Goal: Task Accomplishment & Management: Complete application form

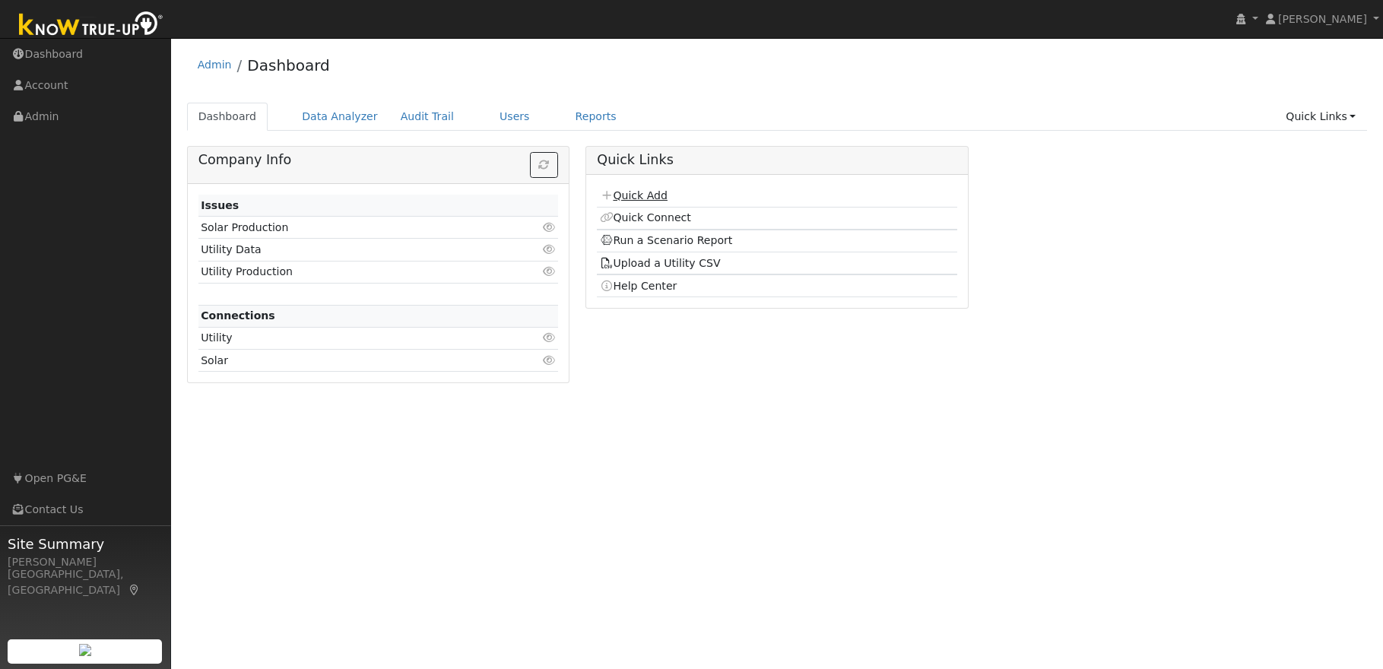
click at [654, 197] on link "Quick Add" at bounding box center [634, 195] width 68 height 12
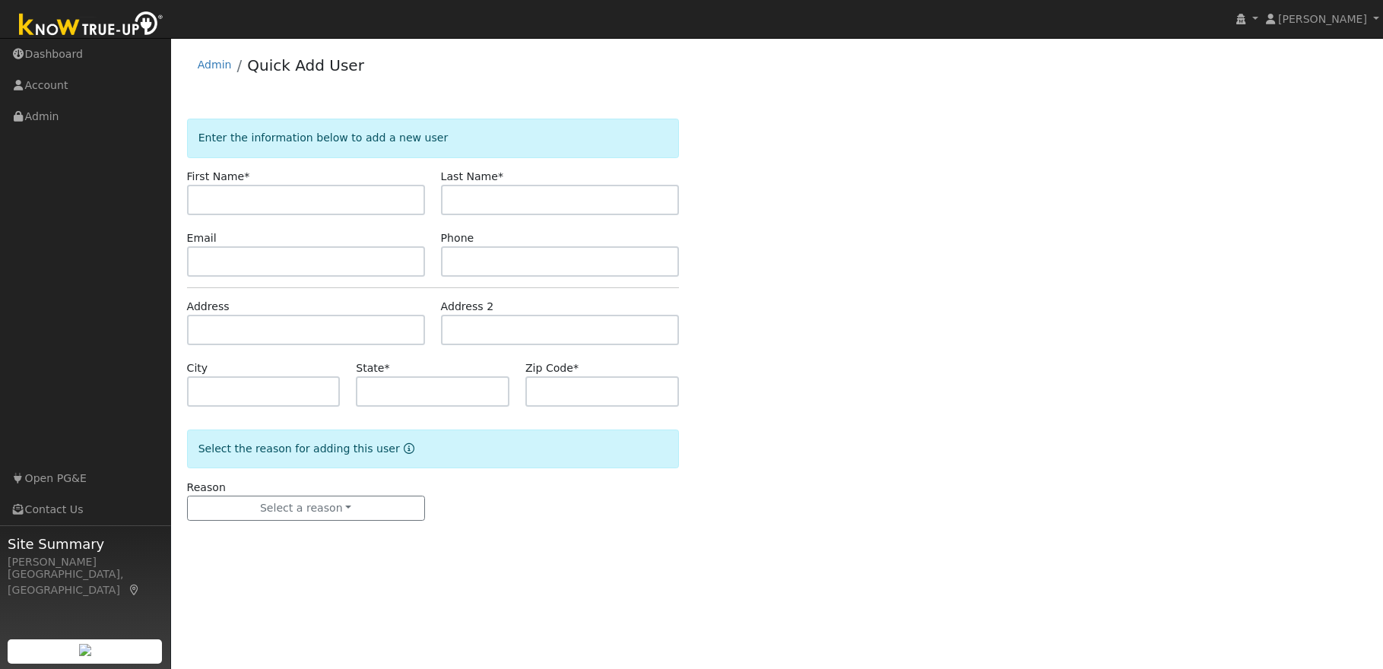
click at [239, 197] on input "text" at bounding box center [306, 200] width 238 height 30
type input "[PERSON_NAME]"
click at [464, 199] on input "Hrless" at bounding box center [560, 200] width 238 height 30
type input "[PERSON_NAME]"
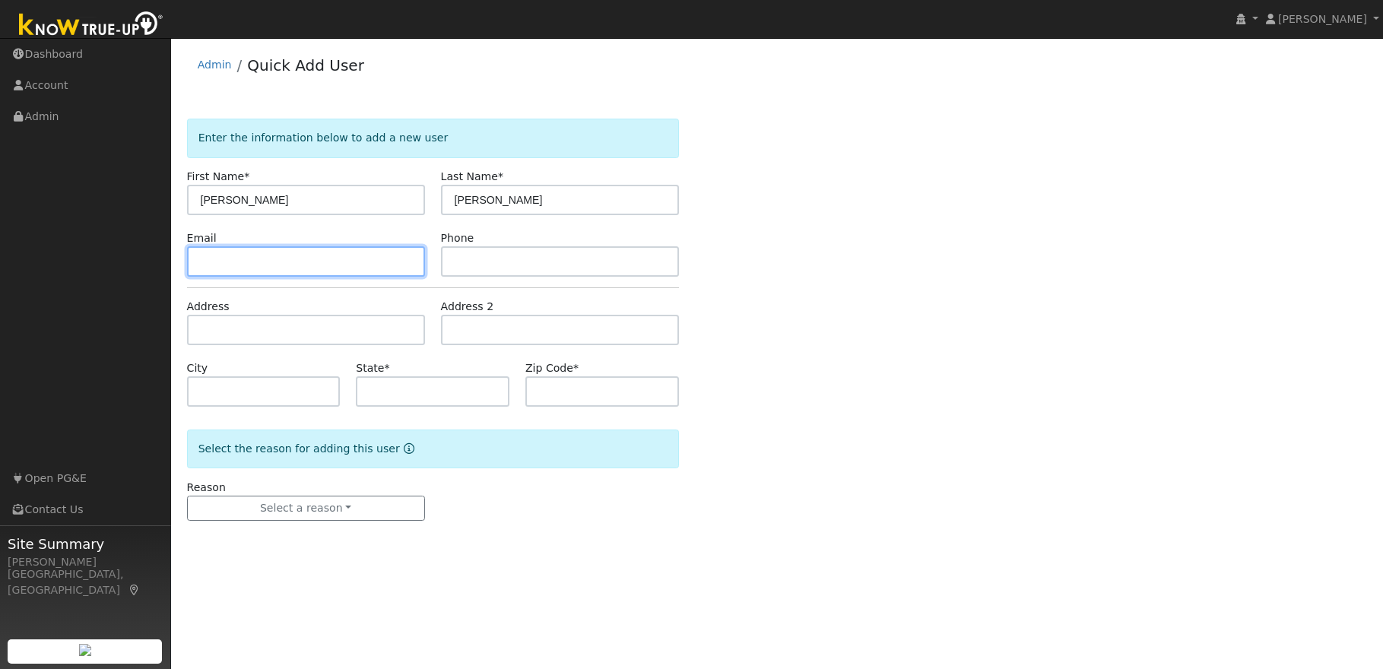
click at [363, 263] on input "text" at bounding box center [306, 261] width 238 height 30
type input "[EMAIL_ADDRESS][DOMAIN_NAME]"
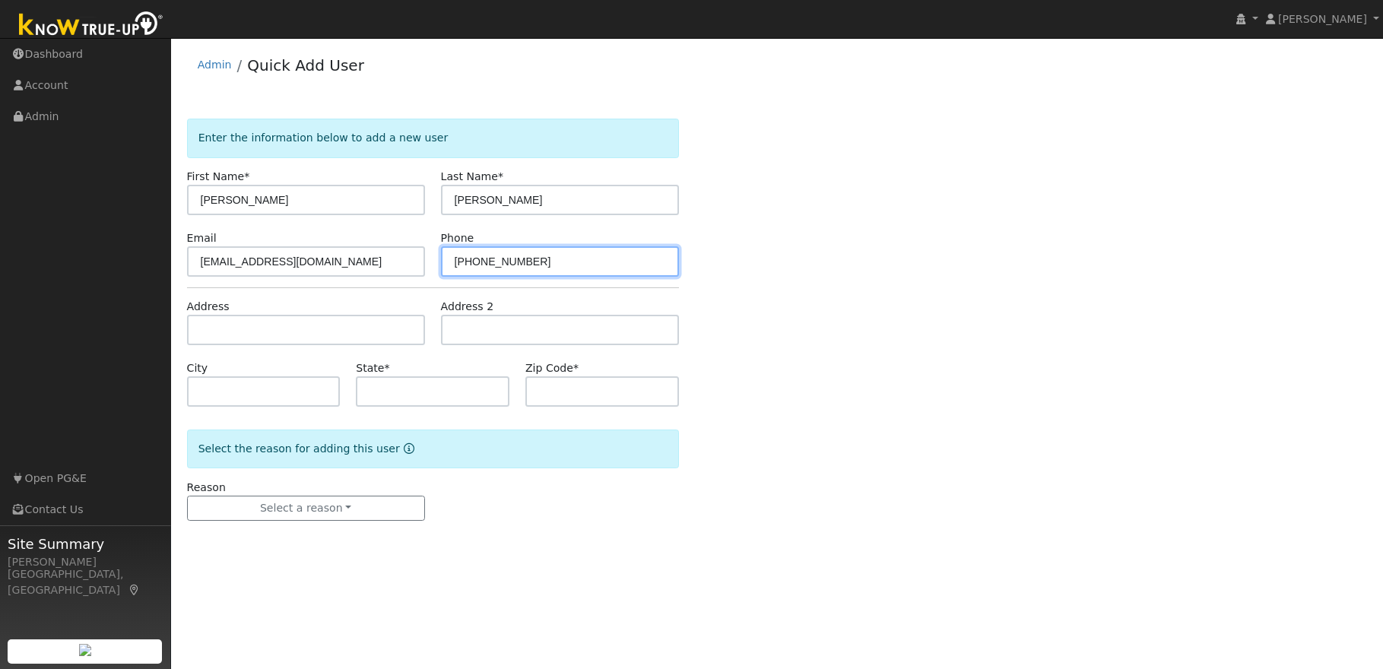
type input "[PHONE_NUMBER]"
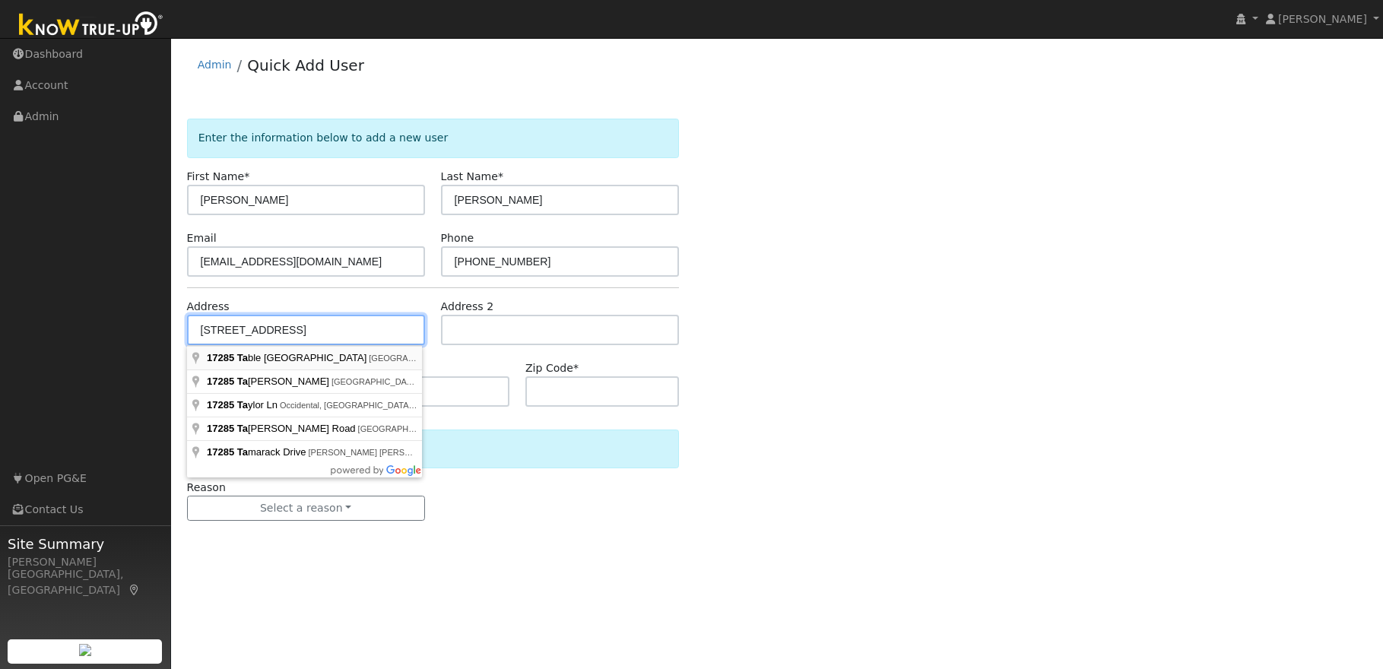
type input "17285 Table Mountain Road"
type input "Jamestown"
type input "CA"
type input "95327"
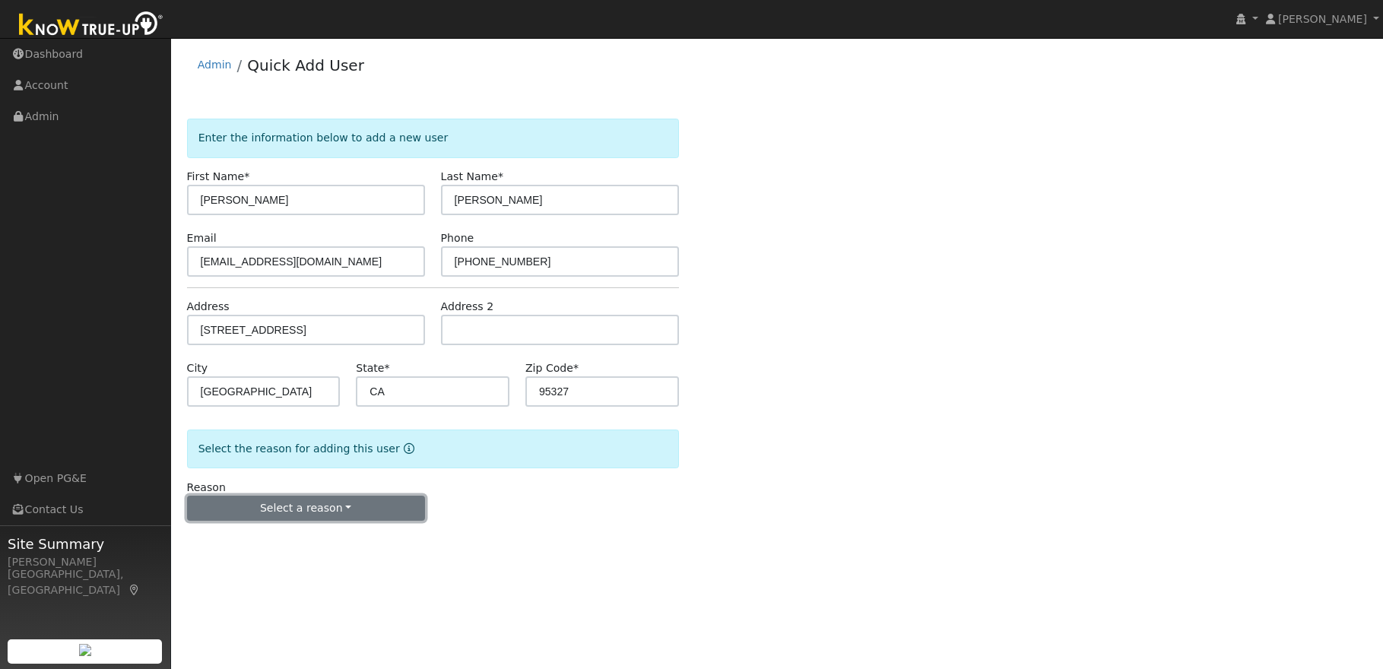
click at [348, 508] on button "Select a reason" at bounding box center [306, 509] width 238 height 26
click at [300, 538] on link "New lead" at bounding box center [272, 539] width 168 height 21
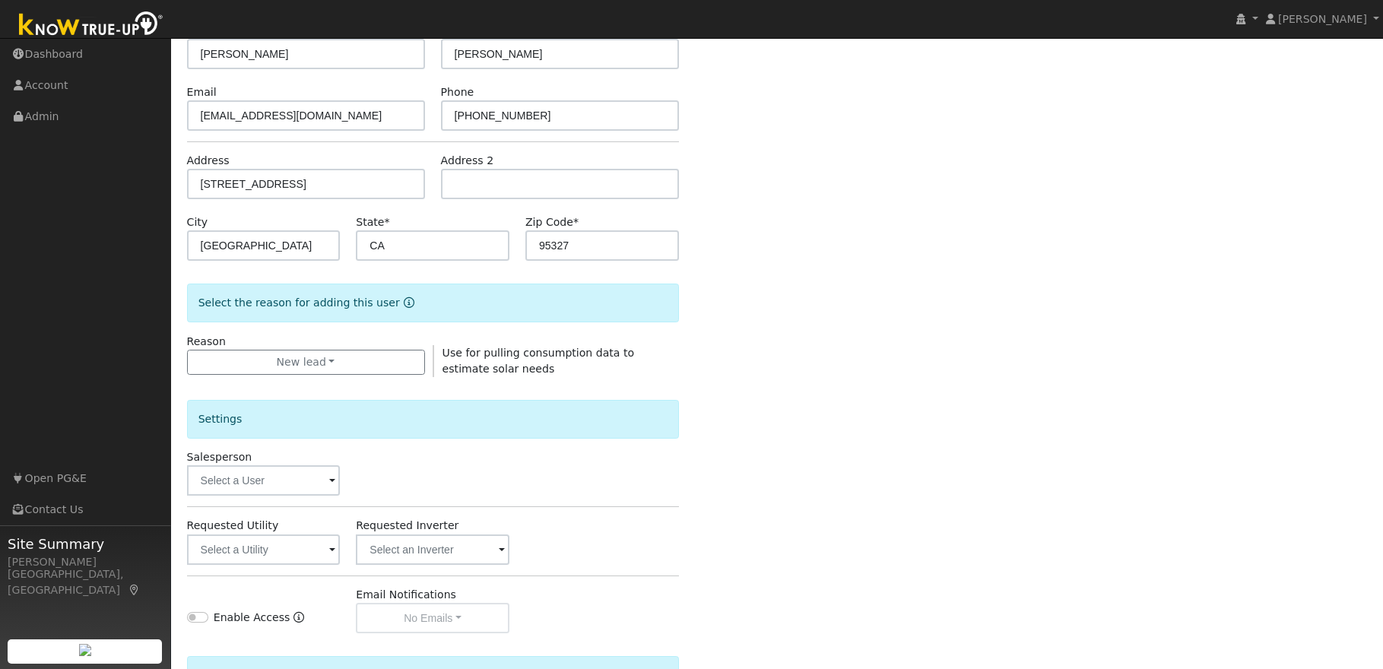
scroll to position [316, 0]
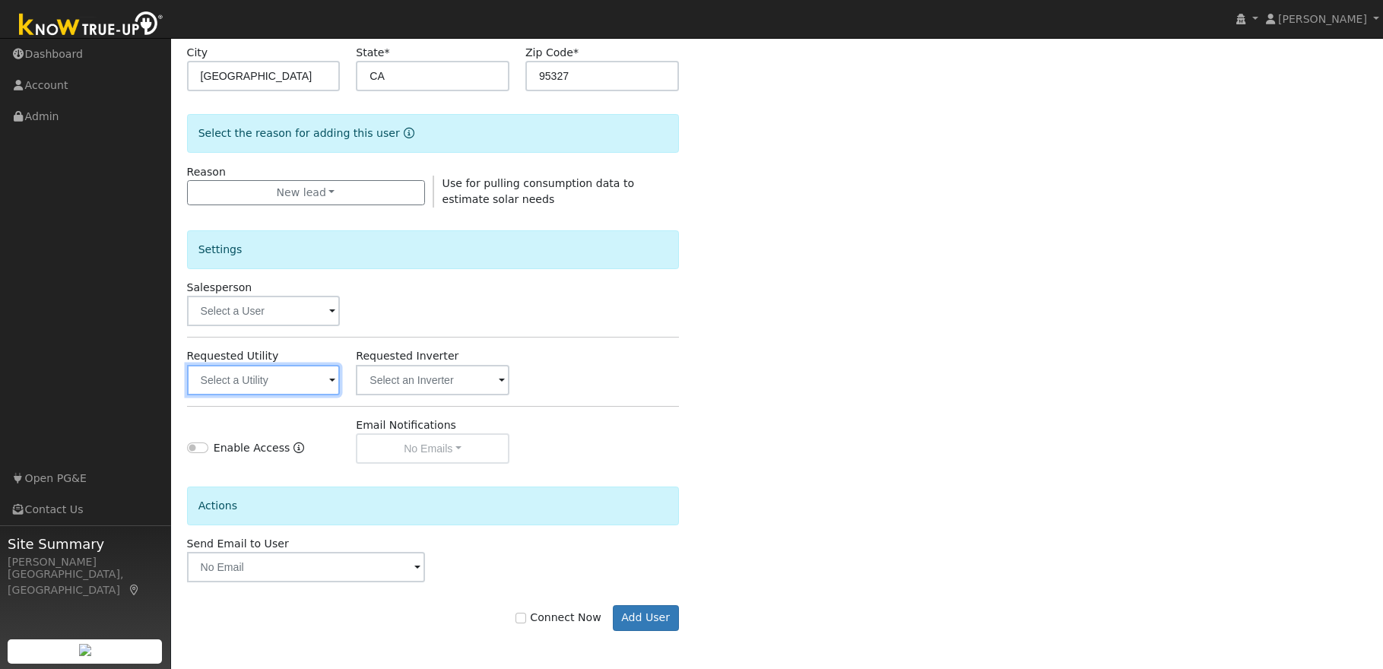
click at [290, 384] on input "text" at bounding box center [264, 380] width 154 height 30
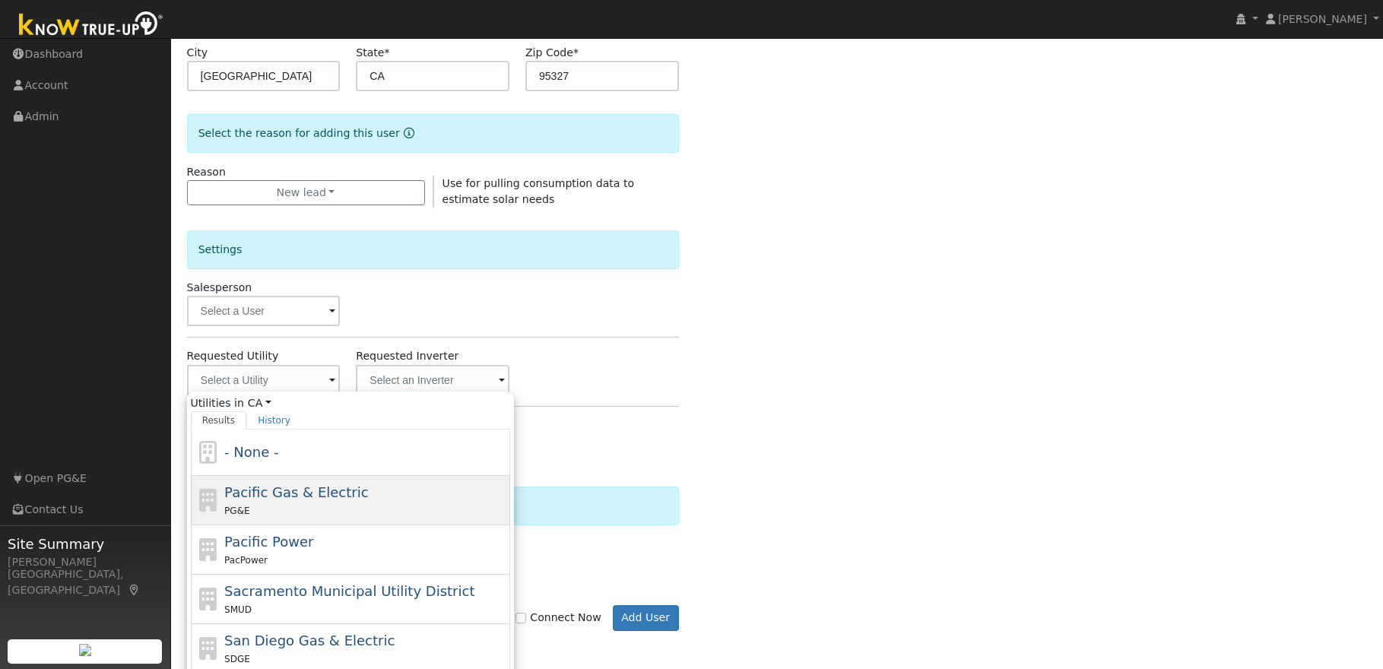
click at [294, 508] on div "PG&E" at bounding box center [365, 511] width 282 height 16
type input "Pacific Gas & Electric"
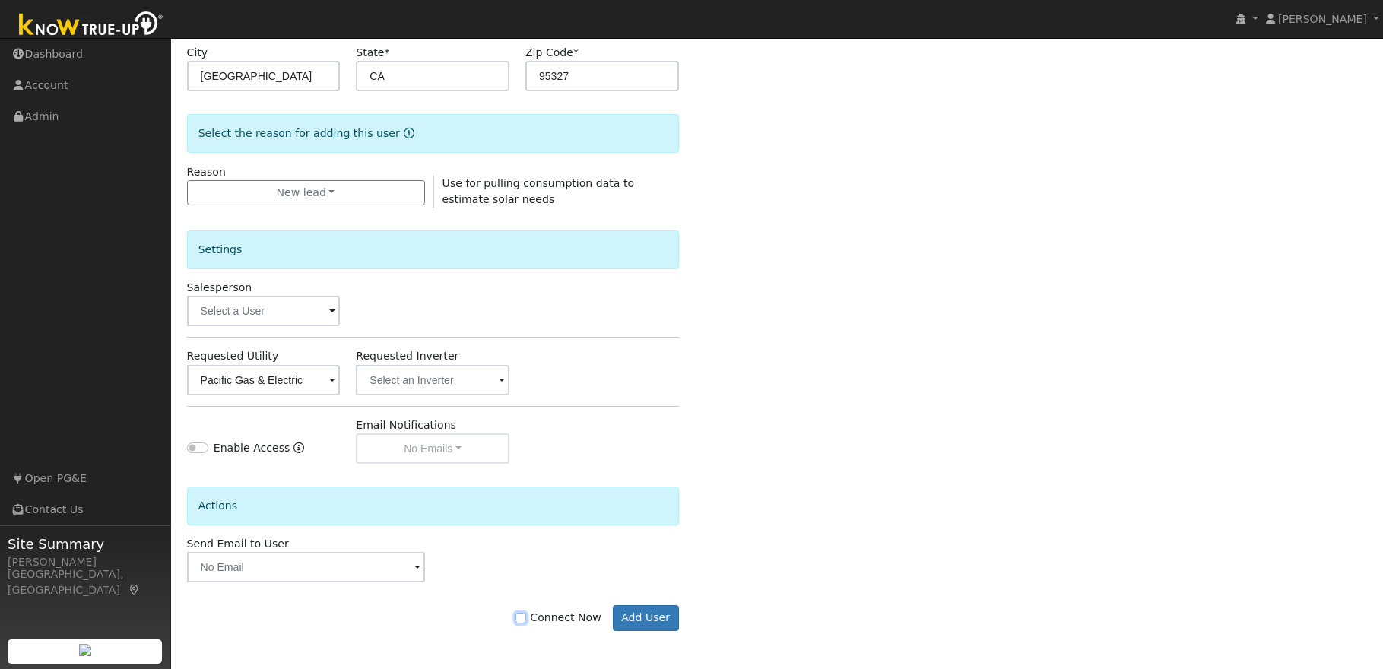
click at [526, 620] on input "Connect Now" at bounding box center [520, 618] width 11 height 11
checkbox input "true"
click at [645, 618] on button "Add User" at bounding box center [646, 618] width 66 height 26
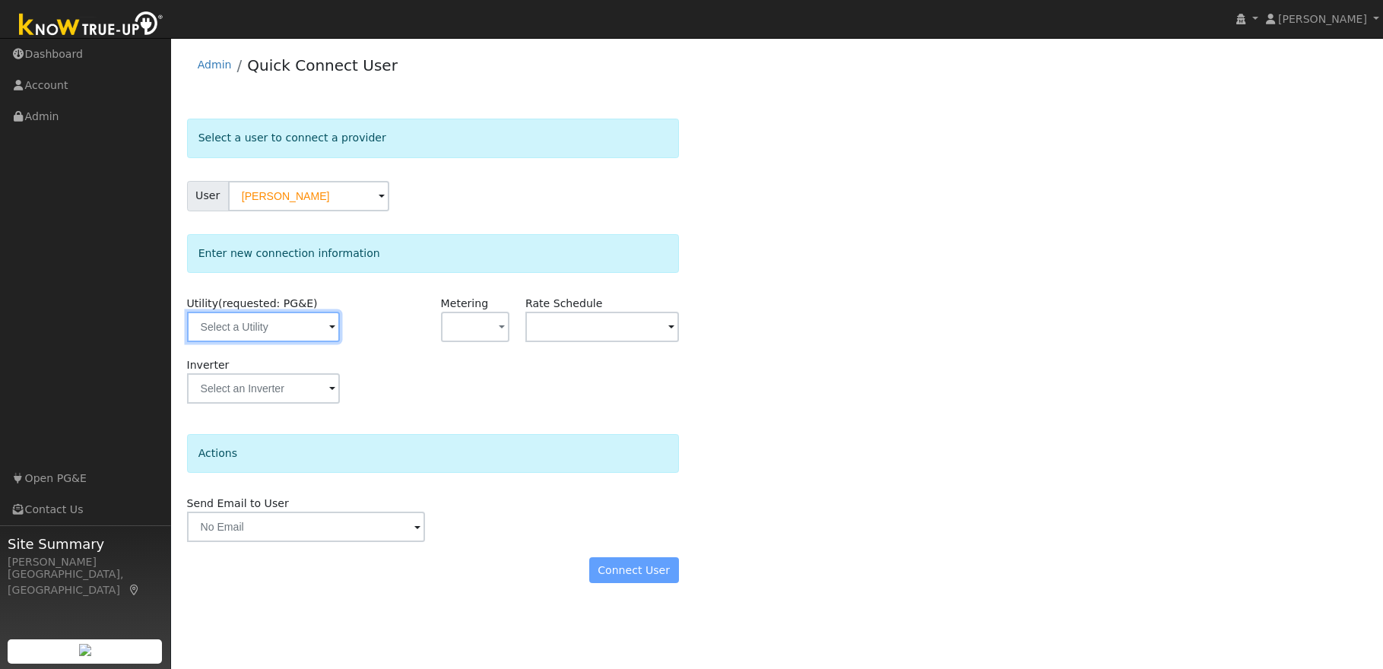
click at [312, 326] on input "text" at bounding box center [264, 327] width 154 height 30
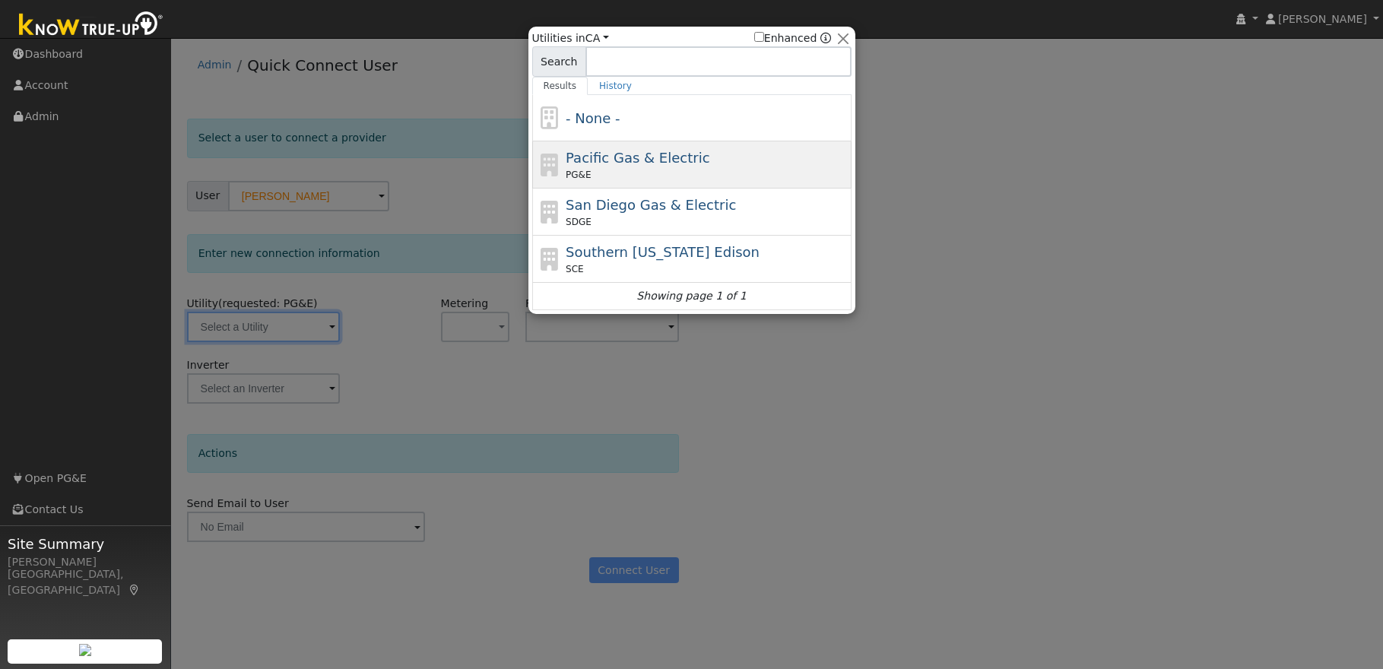
click at [666, 162] on span "Pacific Gas & Electric" at bounding box center [638, 158] width 144 height 16
type input "PG&E"
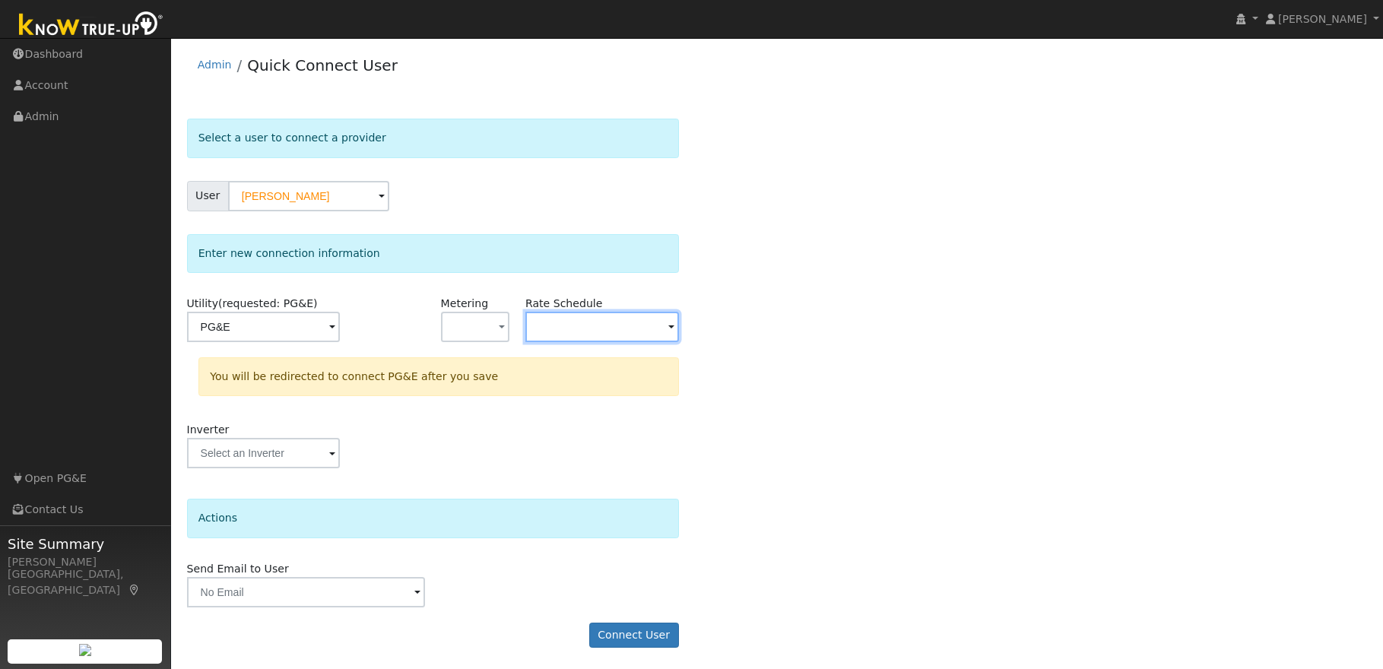
click at [341, 325] on input "text" at bounding box center [264, 327] width 154 height 30
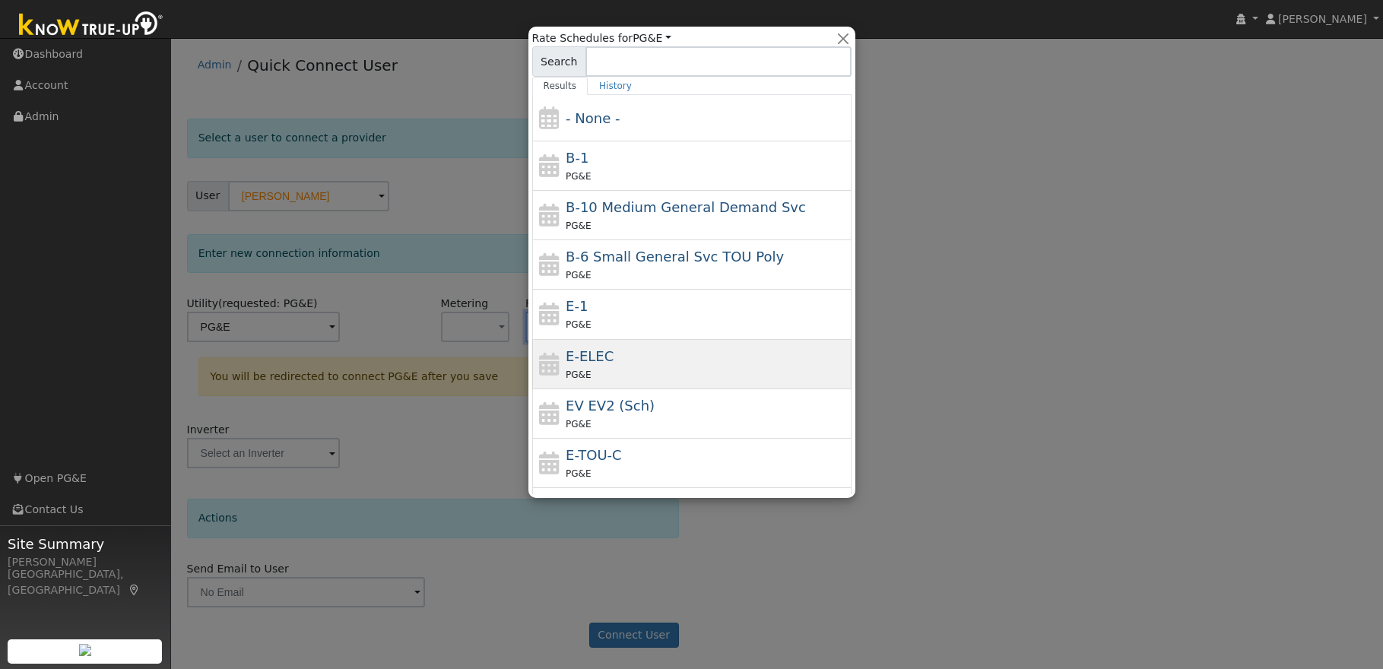
click at [577, 359] on span "E-ELEC" at bounding box center [590, 356] width 48 height 16
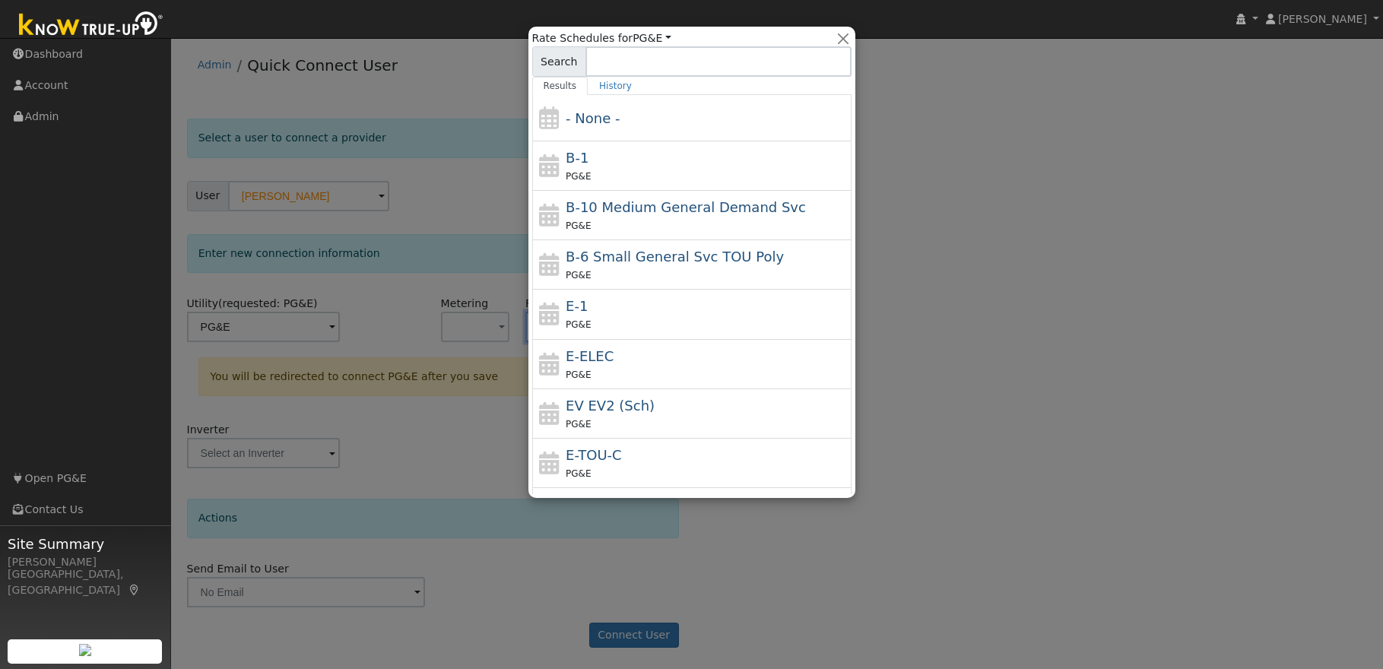
type input "E-ELEC"
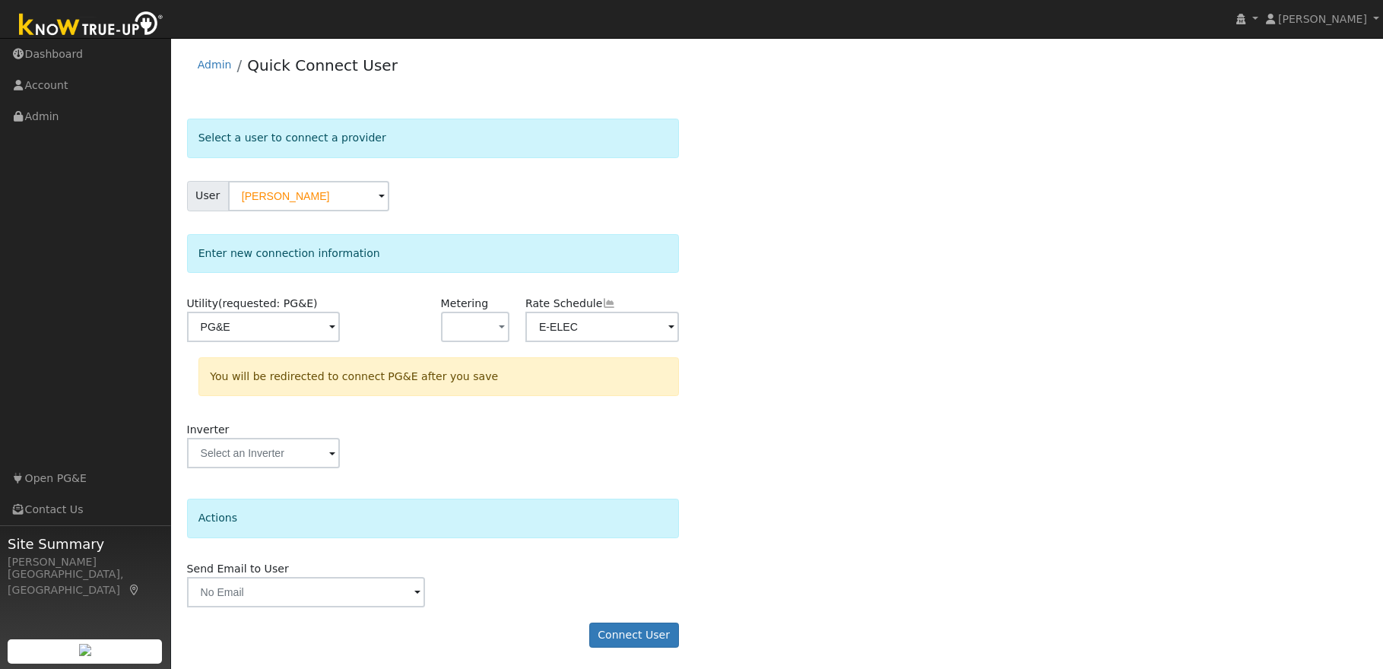
scroll to position [2, 0]
click at [639, 632] on button "Connect User" at bounding box center [634, 634] width 90 height 26
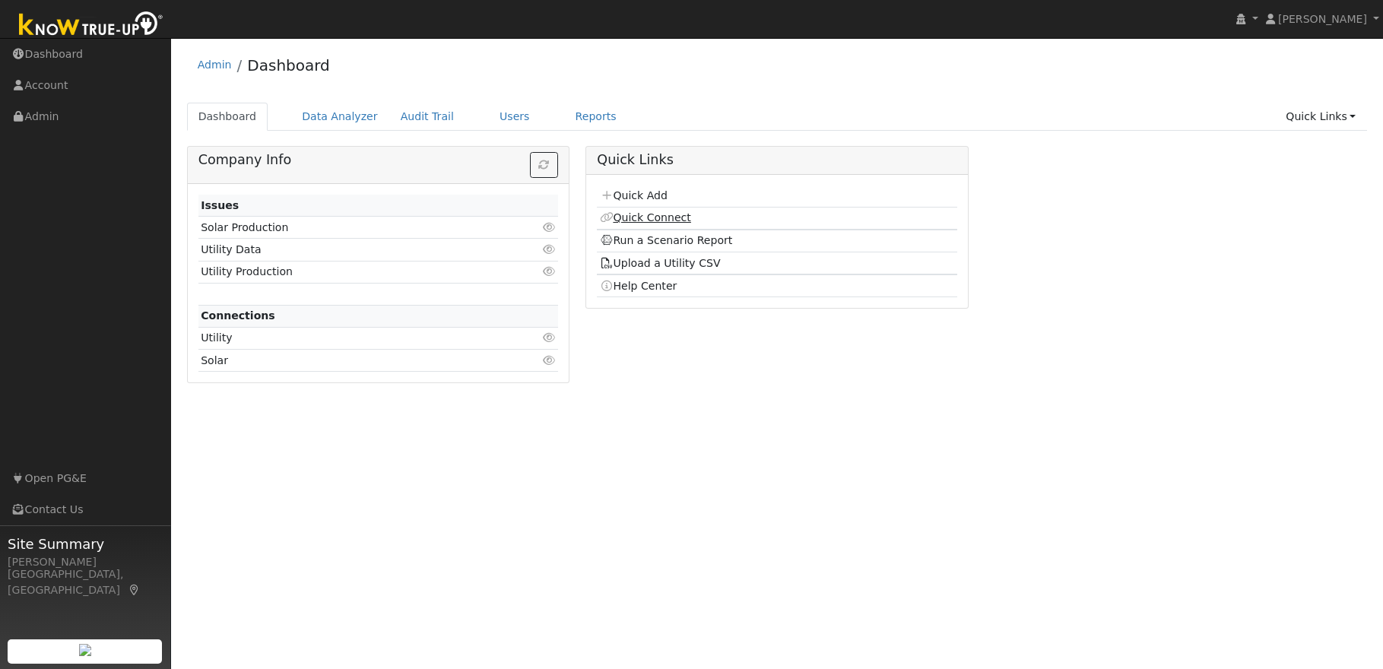
click at [670, 216] on link "Quick Connect" at bounding box center [645, 217] width 91 height 12
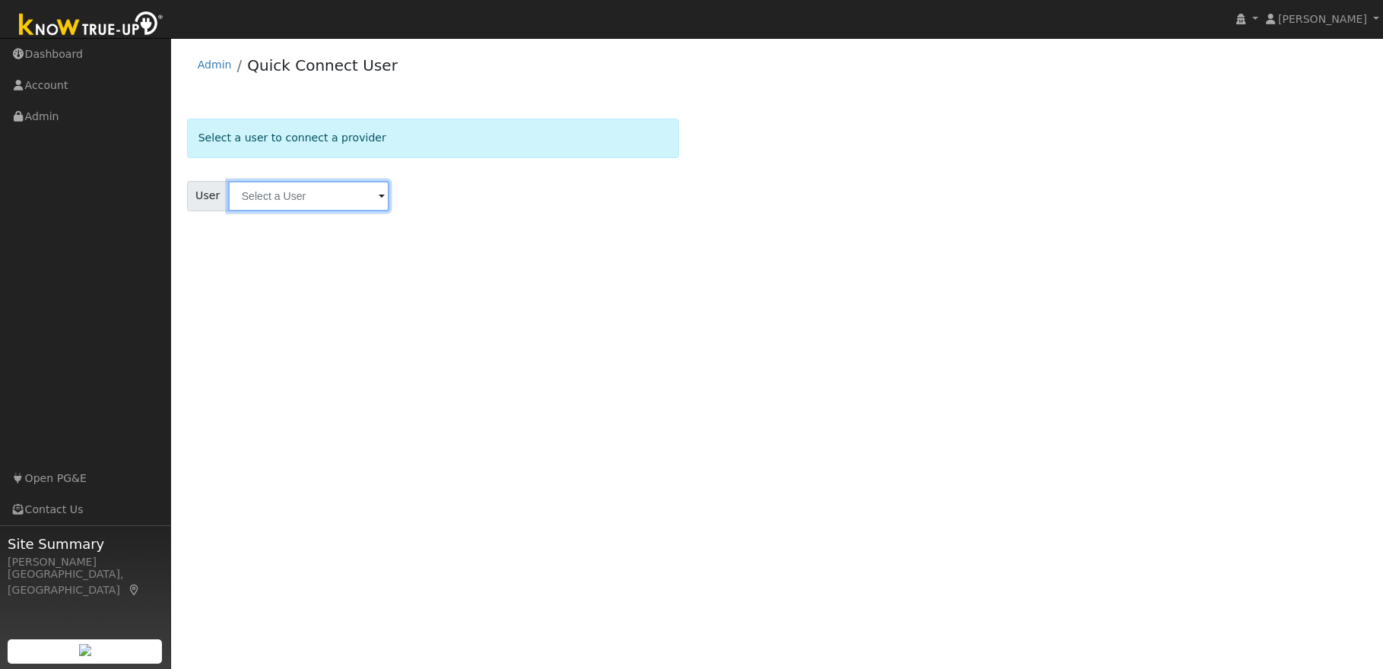
click at [328, 199] on input "text" at bounding box center [308, 196] width 161 height 30
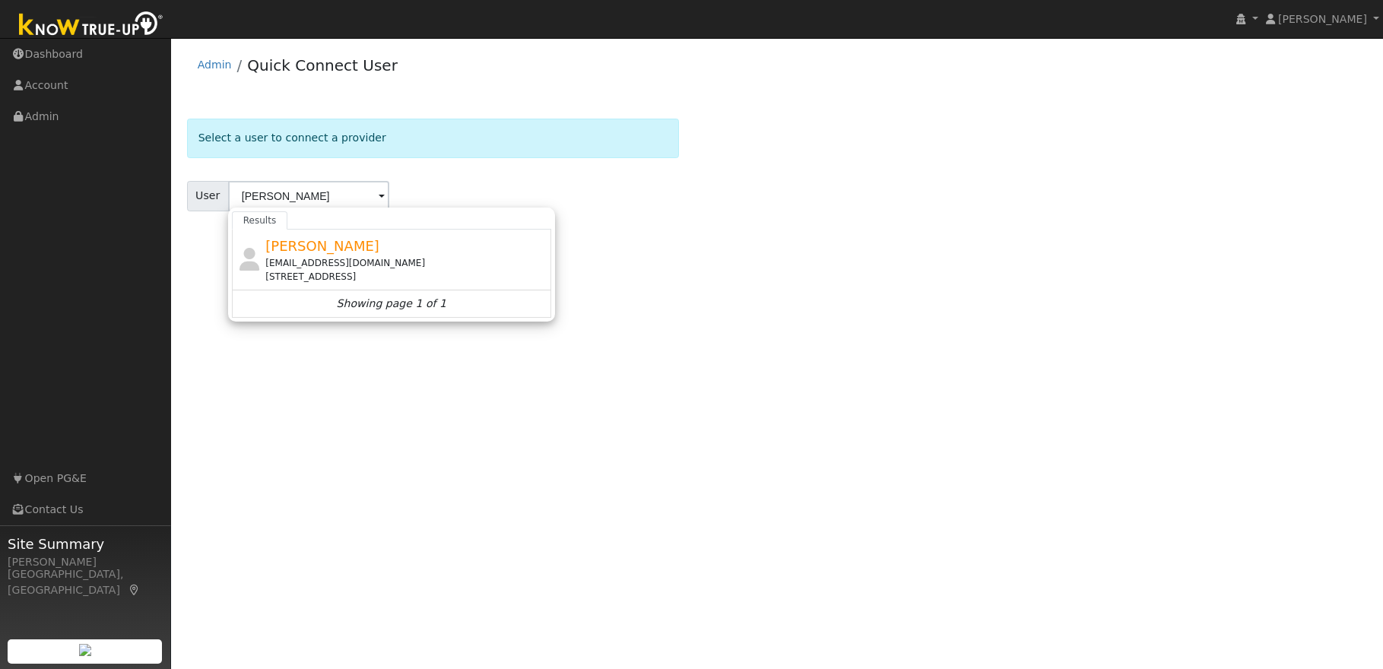
click at [311, 251] on span "[PERSON_NAME]" at bounding box center [322, 246] width 114 height 16
type input "[PERSON_NAME]"
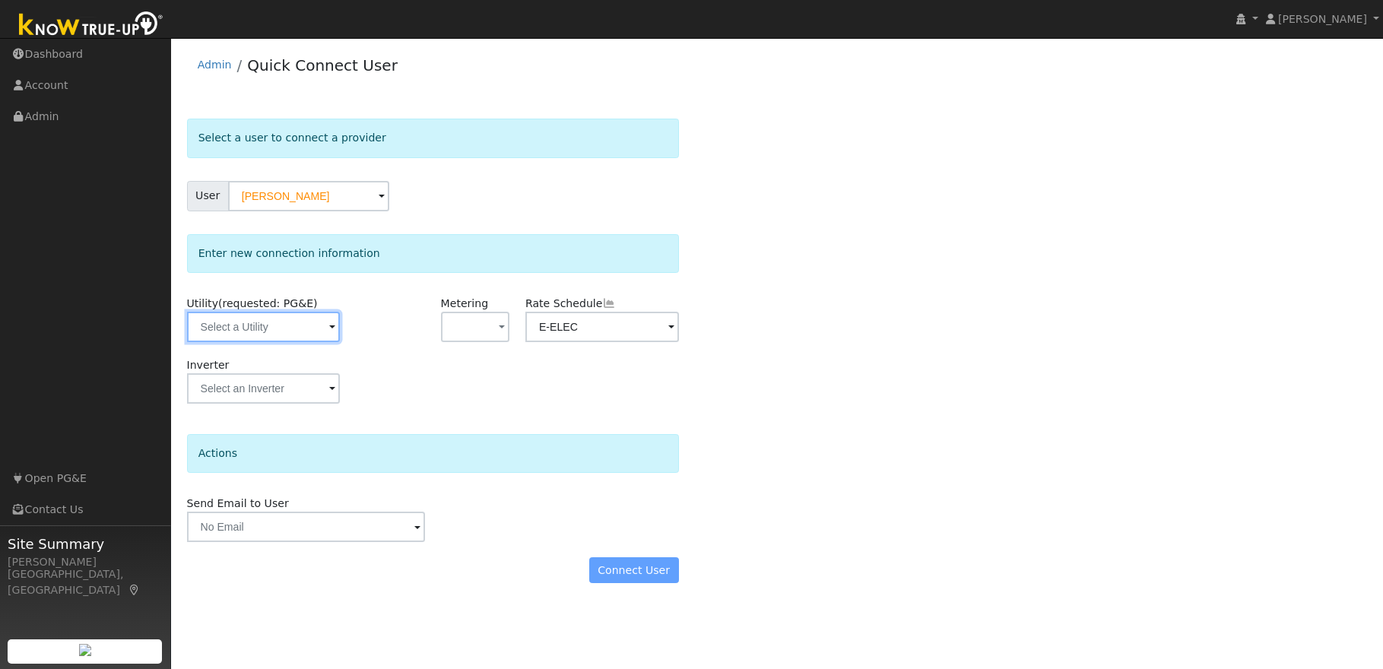
click at [282, 319] on input "text" at bounding box center [264, 327] width 154 height 30
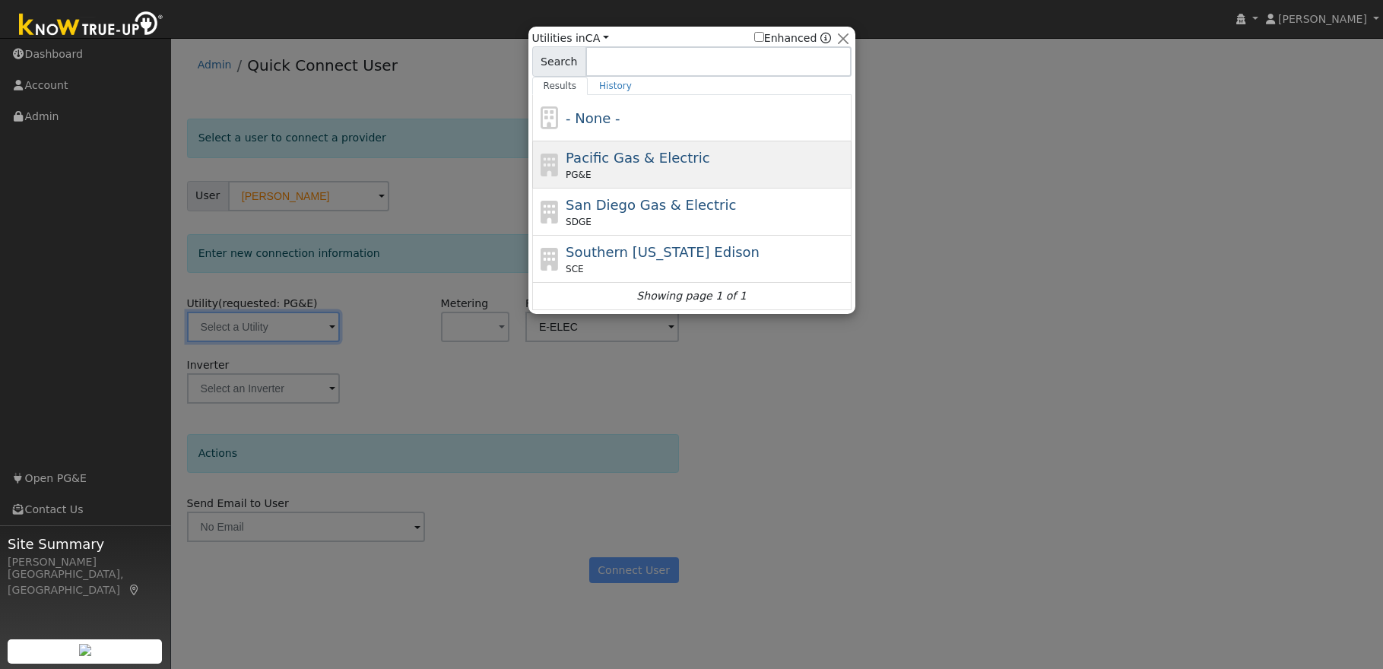
click at [716, 161] on div "Pacific Gas & Electric PG&E" at bounding box center [707, 164] width 282 height 34
type input "PG&E"
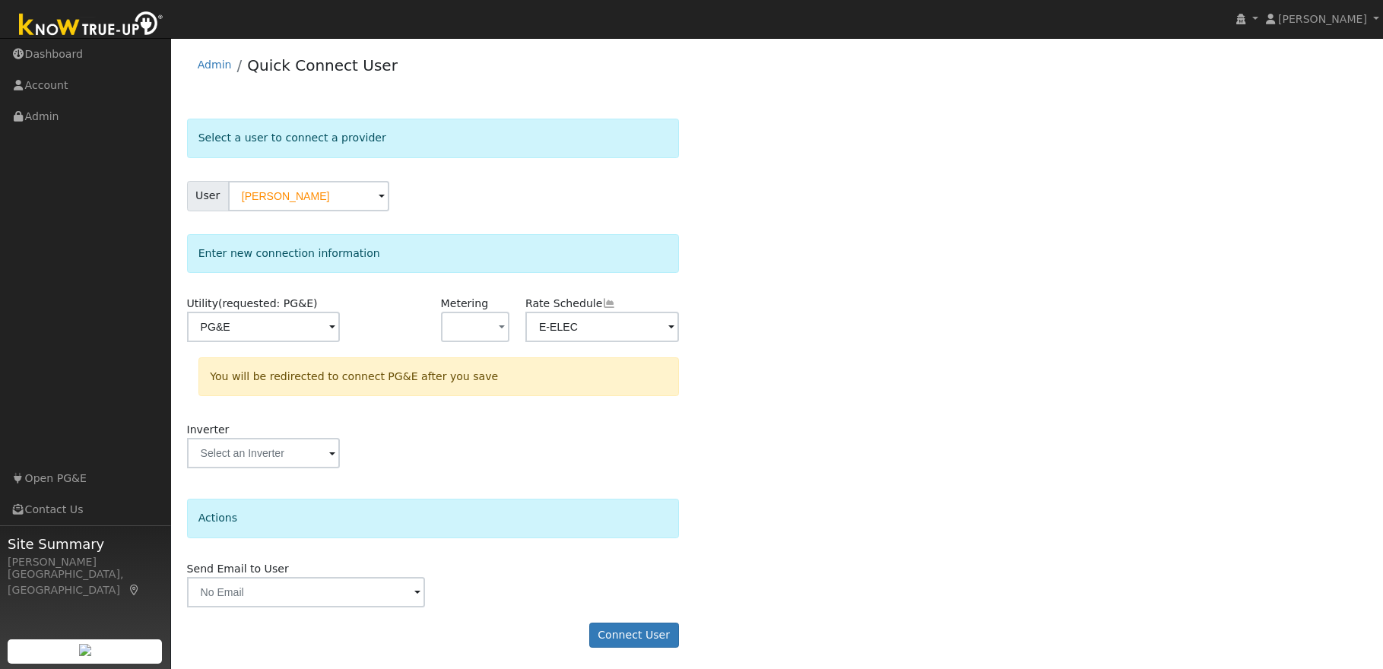
click at [842, 241] on div "Select a user to connect a provider User [PERSON_NAME] Account Default Account …" at bounding box center [777, 391] width 1181 height 544
click at [630, 627] on button "Connect User" at bounding box center [634, 634] width 90 height 26
